Goal: Transaction & Acquisition: Purchase product/service

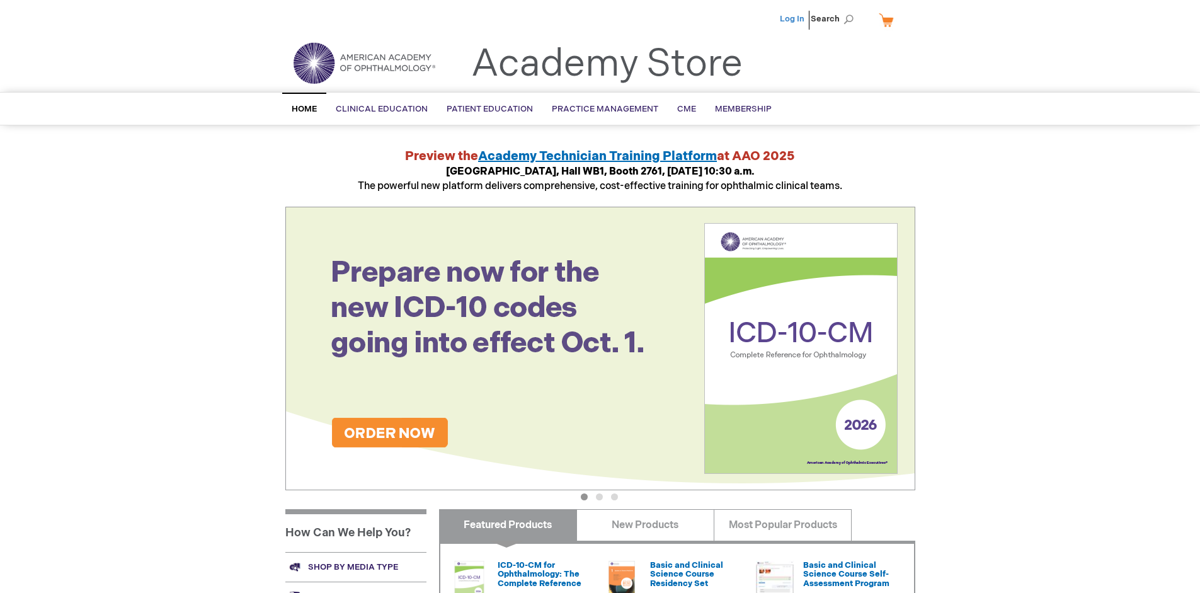
click at [793, 19] on link "Log In" at bounding box center [792, 19] width 25 height 10
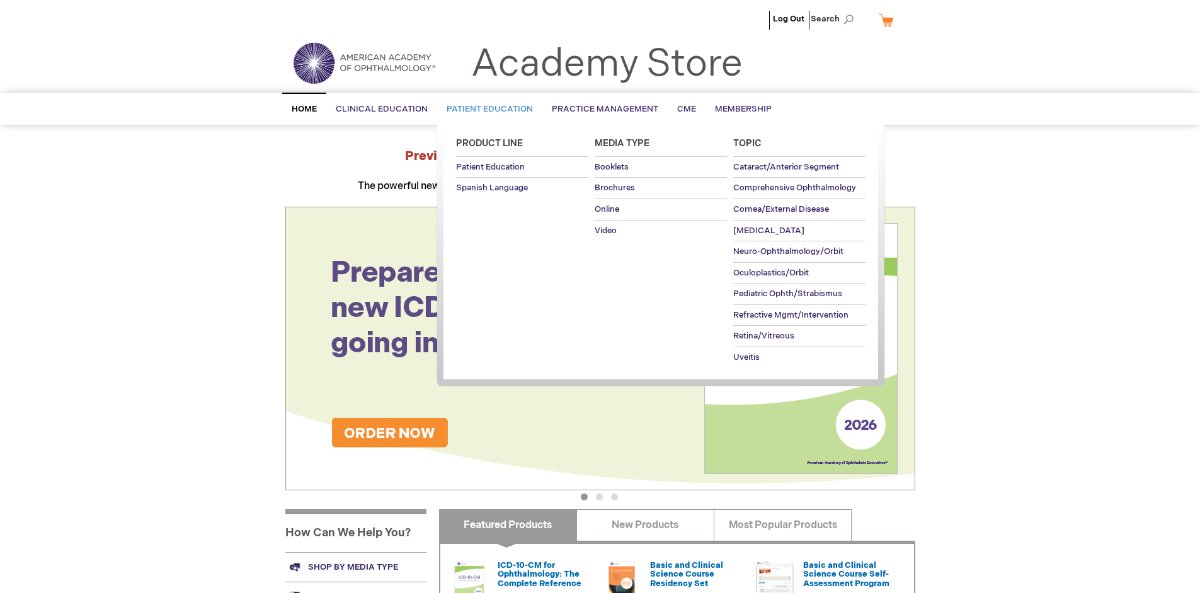
click at [486, 109] on span "Patient Education" at bounding box center [489, 109] width 86 height 10
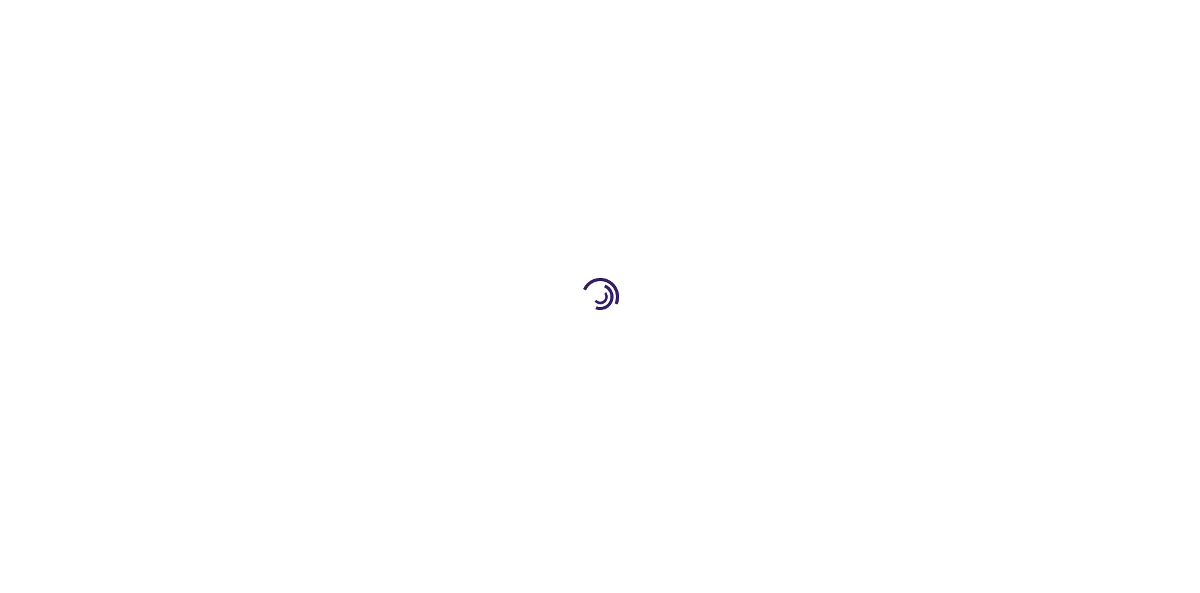
click at [794, 340] on span "Add to Cart" at bounding box center [788, 340] width 52 height 12
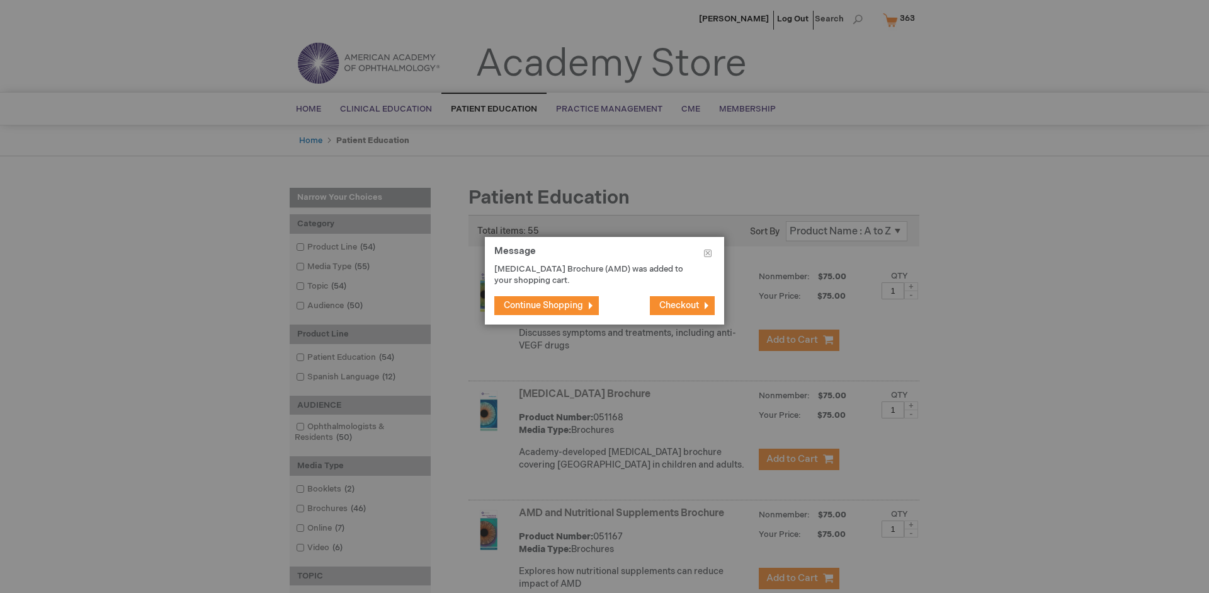
click at [543, 305] on span "Continue Shopping" at bounding box center [543, 305] width 79 height 11
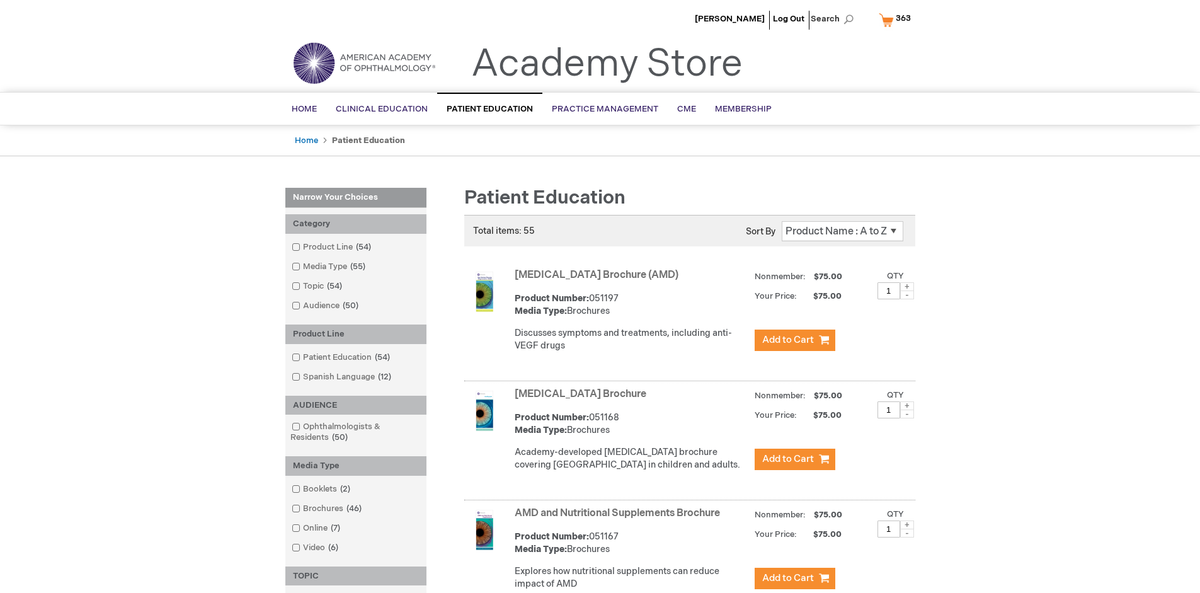
click at [620, 519] on link "AMD and Nutritional Supplements Brochure" at bounding box center [617, 513] width 205 height 12
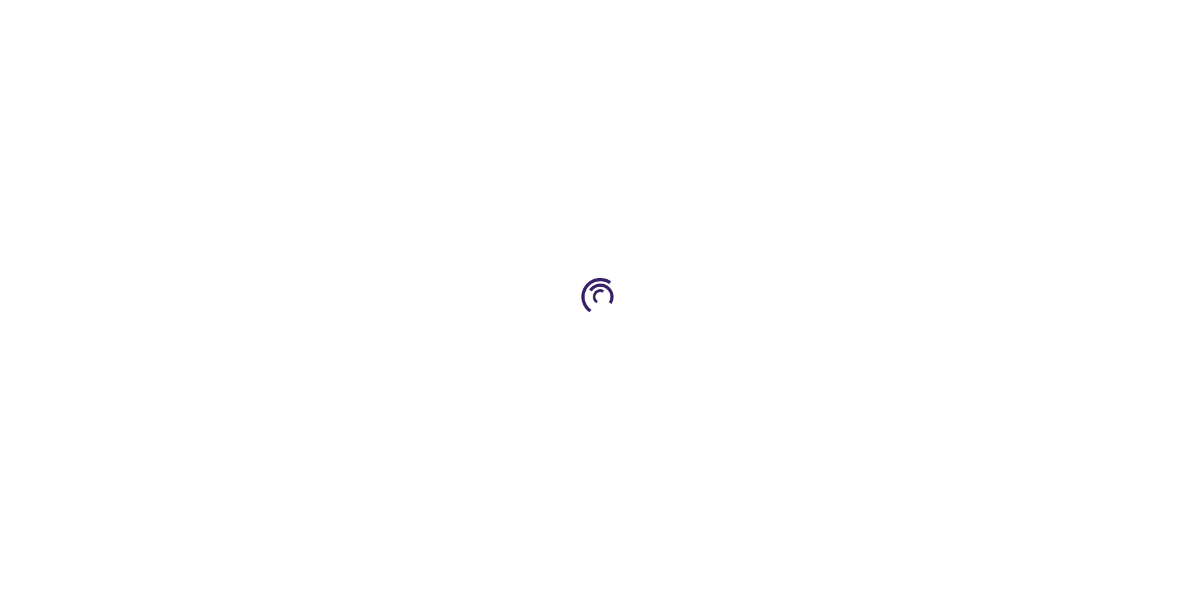
type input "1"
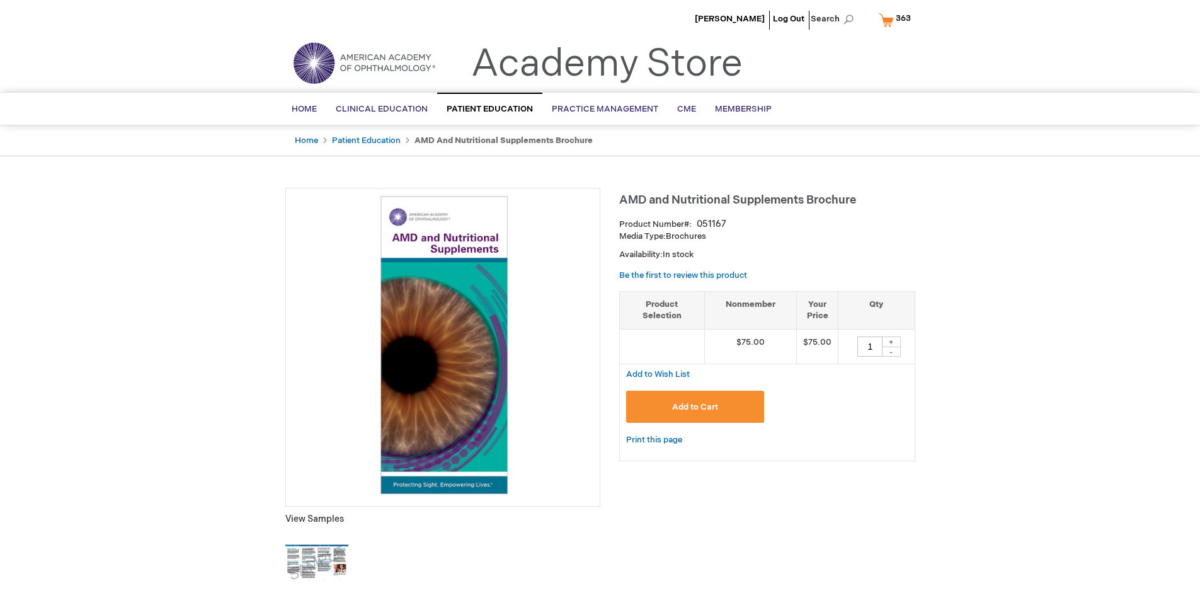
click at [695, 406] on span "Add to Cart" at bounding box center [695, 407] width 46 height 10
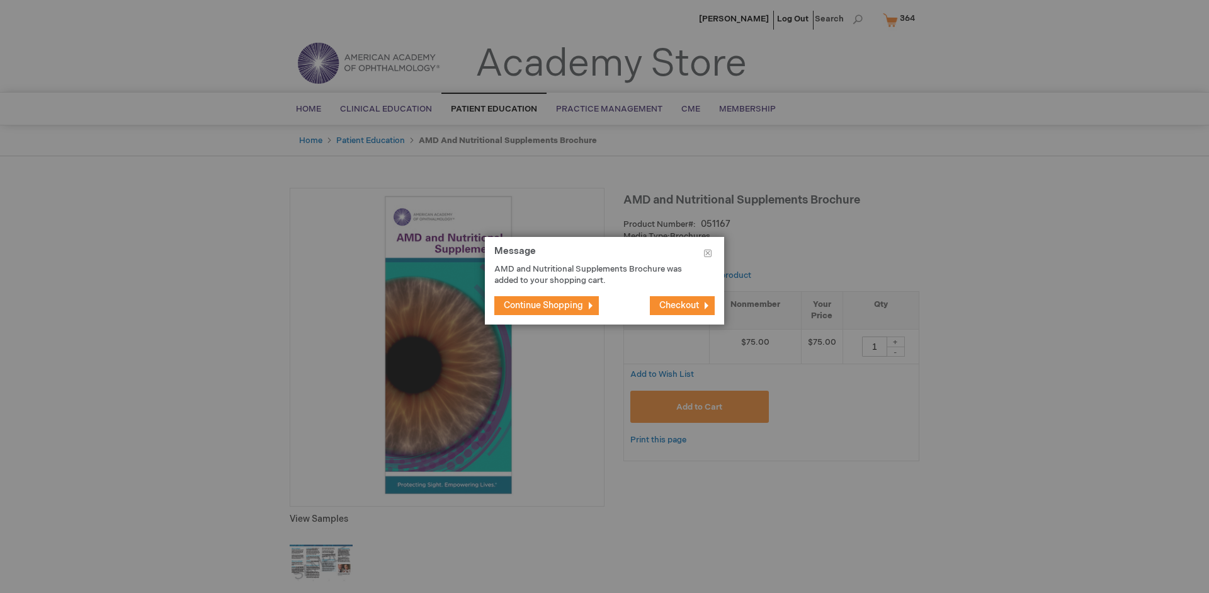
click at [543, 305] on span "Continue Shopping" at bounding box center [543, 305] width 79 height 11
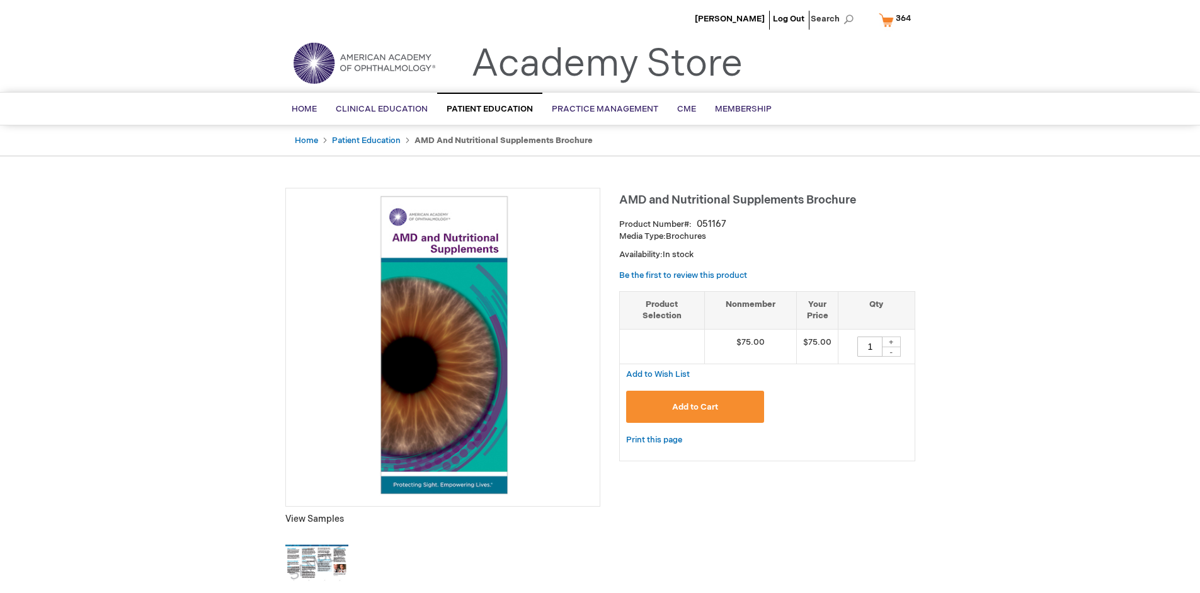
click at [897, 20] on span "364" at bounding box center [902, 18] width 15 height 10
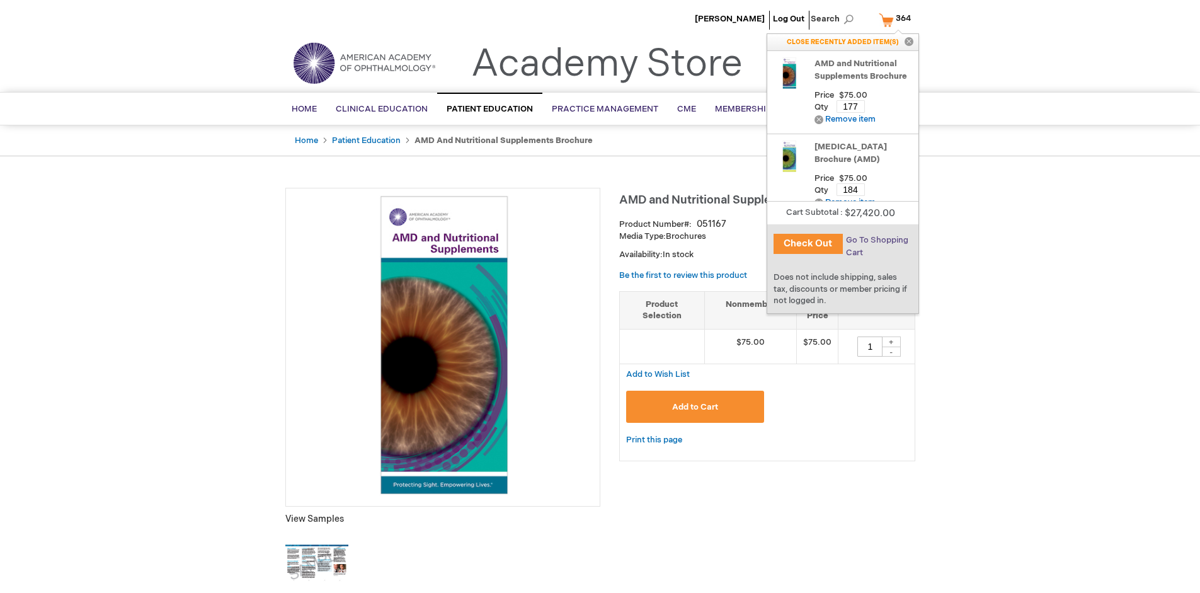
click at [876, 240] on span "Go To Shopping Cart" at bounding box center [877, 246] width 62 height 23
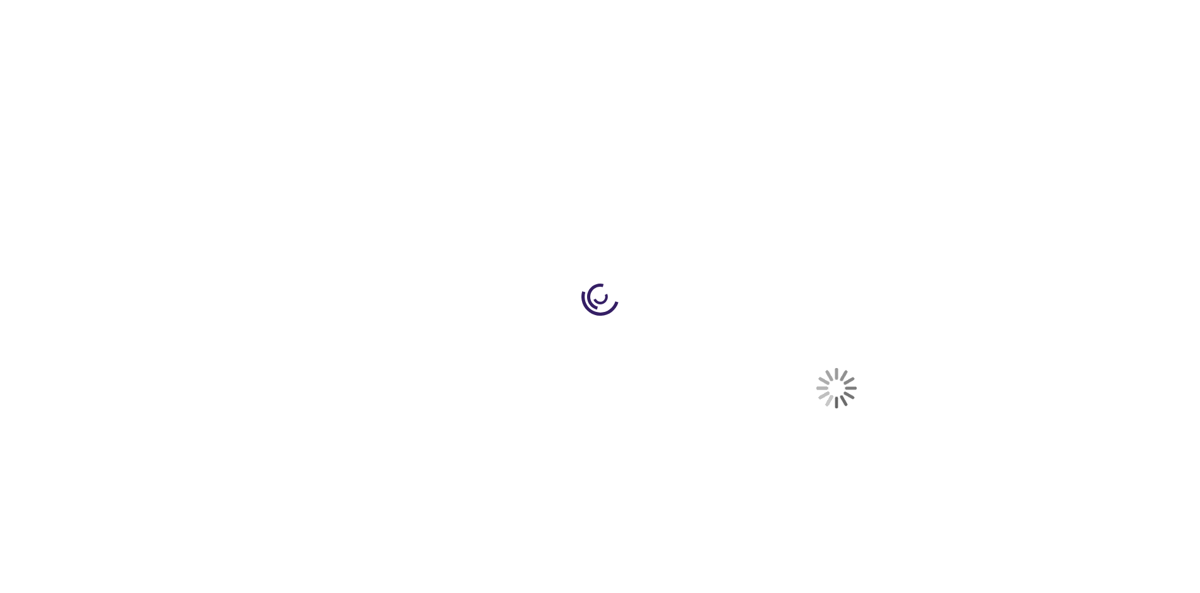
select select "US"
select select "41"
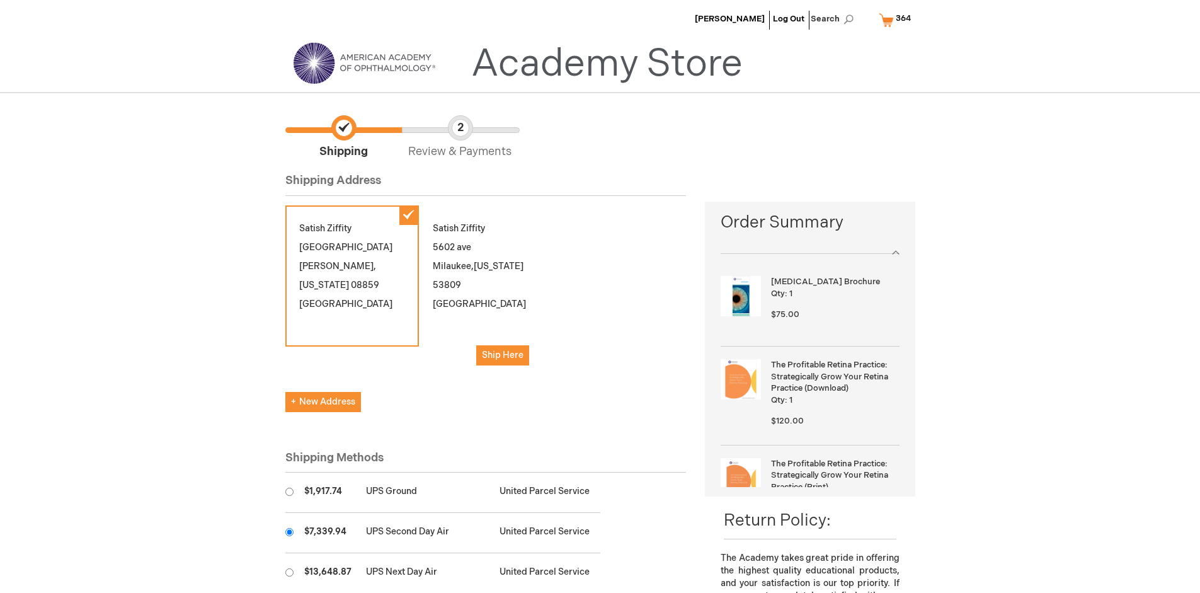
click at [289, 532] on input "radio" at bounding box center [289, 532] width 8 height 8
